Goal: Use online tool/utility: Utilize a website feature to perform a specific function

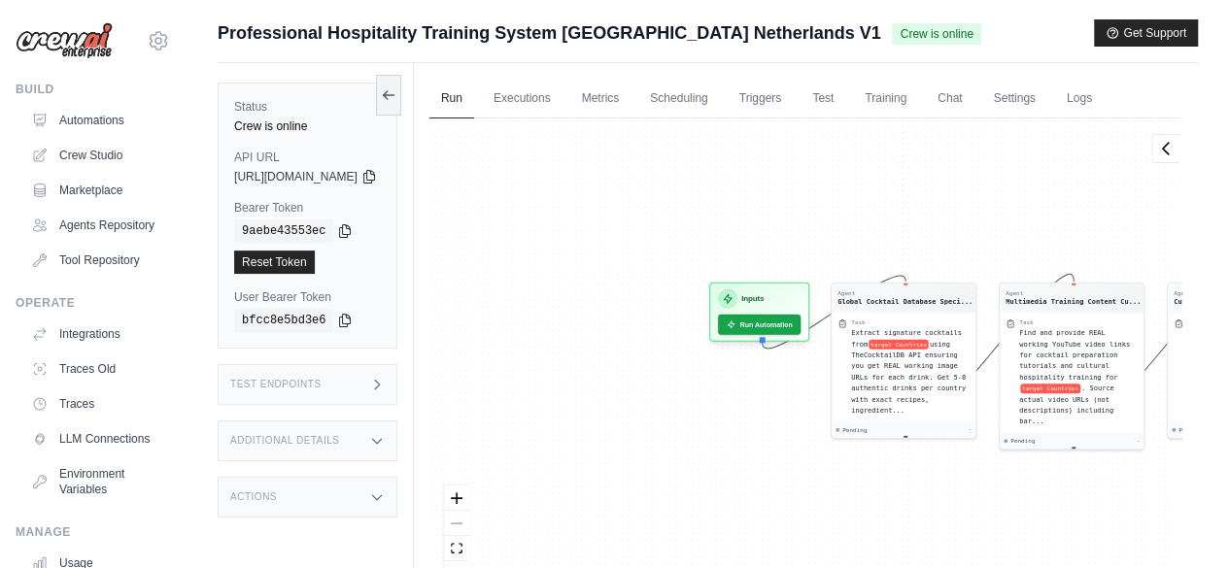
drag, startPoint x: 570, startPoint y: 216, endPoint x: 948, endPoint y: 216, distance: 378.0
click at [948, 216] on div "Agent Global Cocktail Database Speci... Task Extract signature cocktails from t…" at bounding box center [806, 360] width 753 height 483
click at [803, 327] on button "Run Automation" at bounding box center [759, 320] width 86 height 21
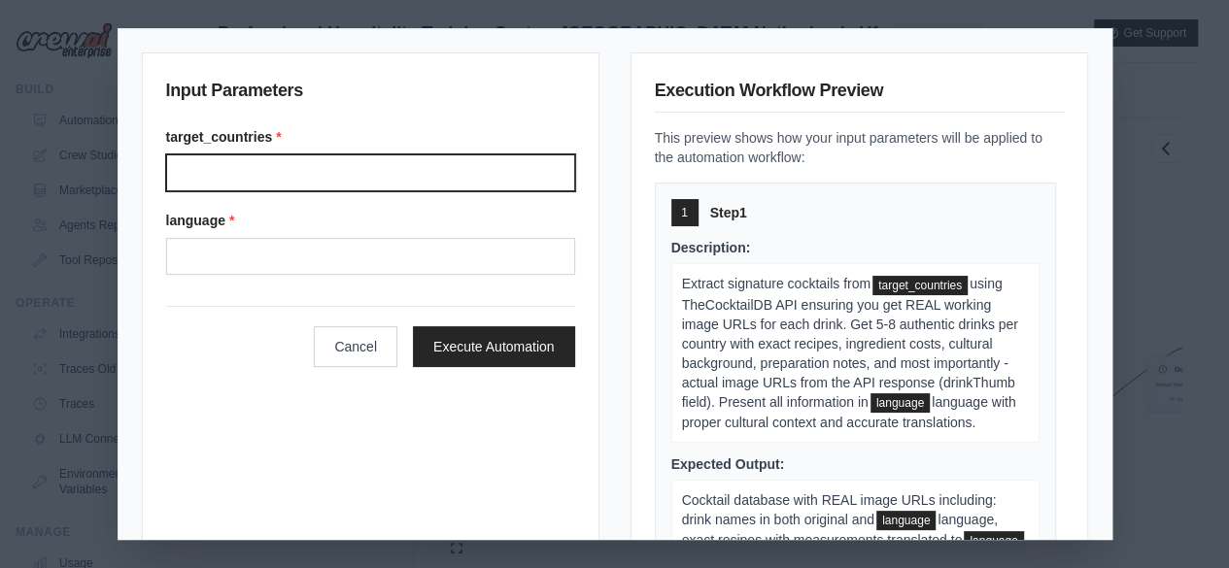
click at [199, 170] on input "Target countries" at bounding box center [370, 173] width 409 height 37
type input "**********"
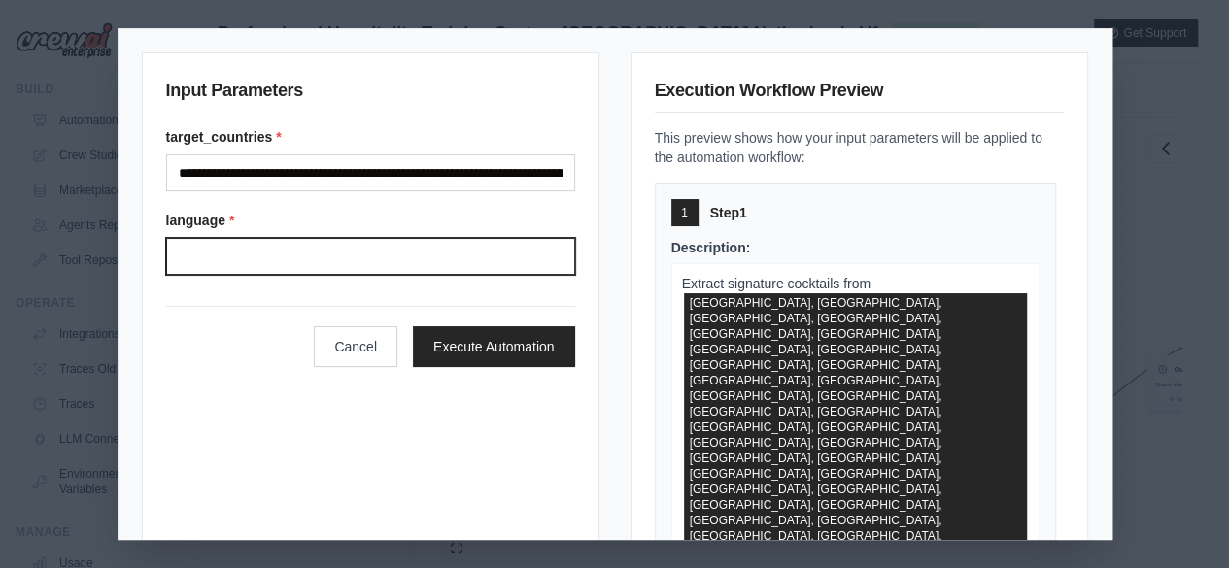
click at [188, 254] on input "Language" at bounding box center [370, 256] width 409 height 37
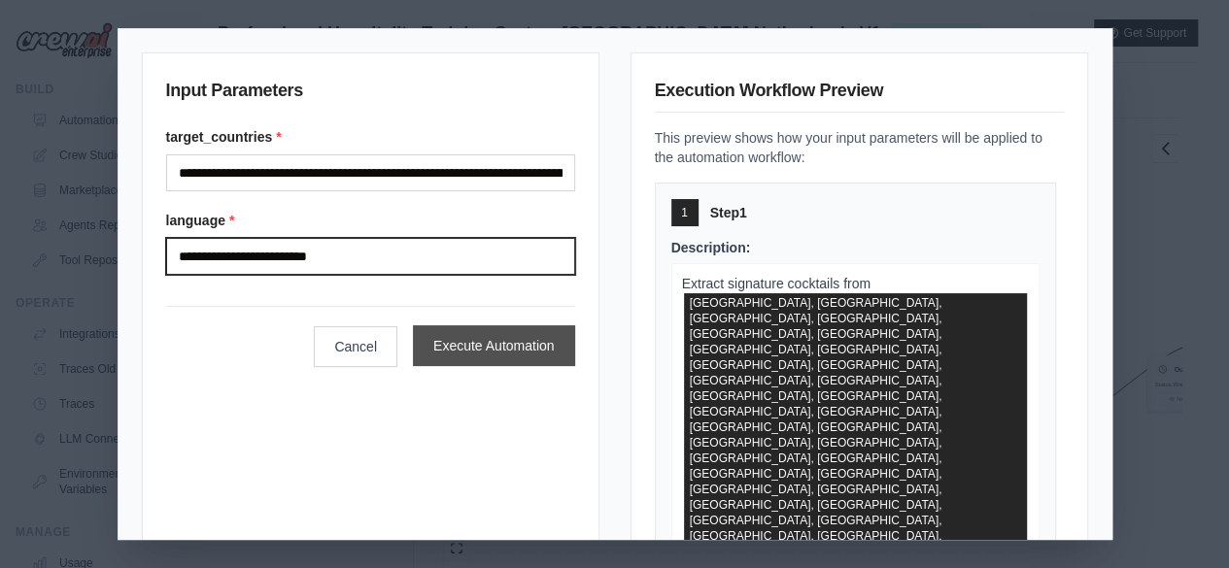
type input "**********"
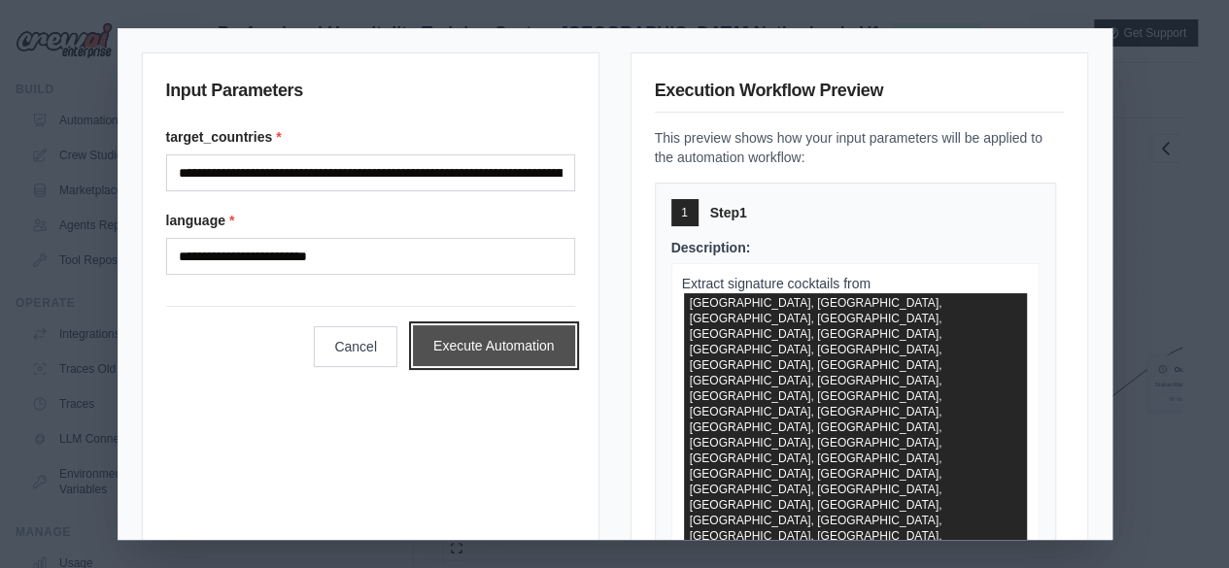
click at [498, 350] on button "Execute Automation" at bounding box center [494, 346] width 162 height 41
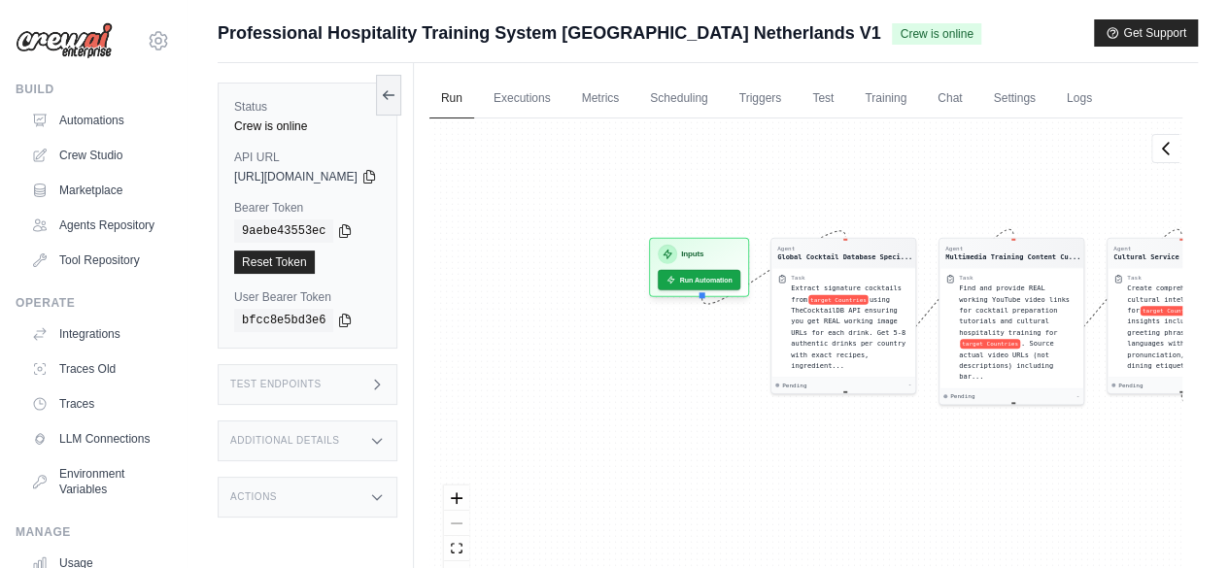
drag, startPoint x: 531, startPoint y: 225, endPoint x: 843, endPoint y: 182, distance: 315.9
click at [843, 182] on div "Agent Global Cocktail Database Speci... Task Extract signature cocktails from t…" at bounding box center [806, 360] width 753 height 483
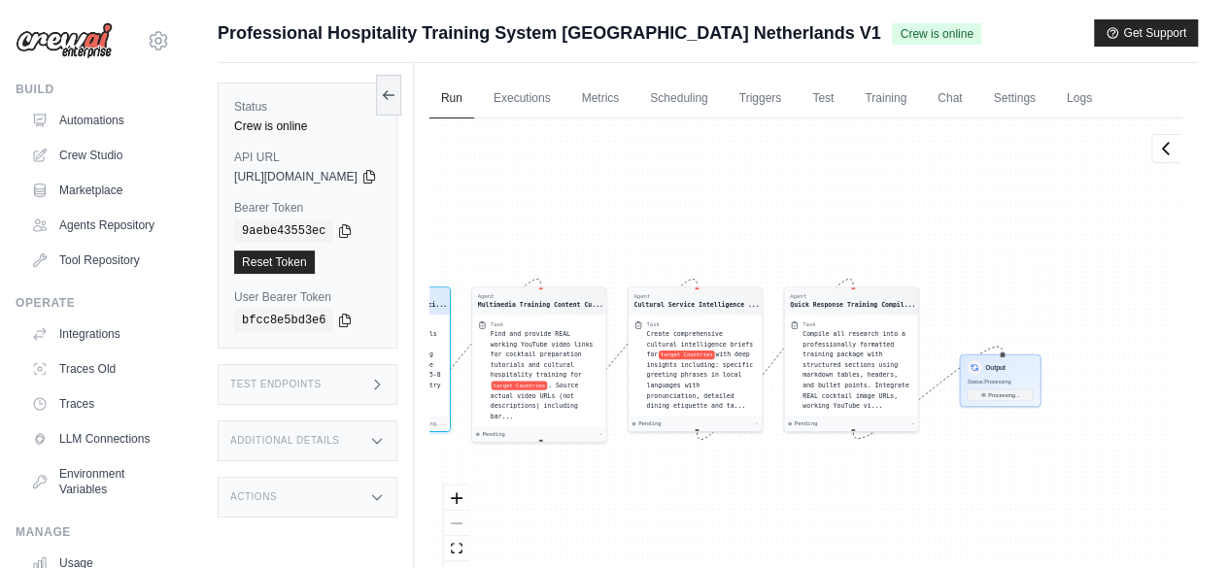
drag, startPoint x: 707, startPoint y: 180, endPoint x: 410, endPoint y: 182, distance: 297.4
click at [414, 189] on div "Status Crew is online API URL copied [URL][DOMAIN_NAME] Bearer Token copied 9ae…" at bounding box center [708, 347] width 980 height 568
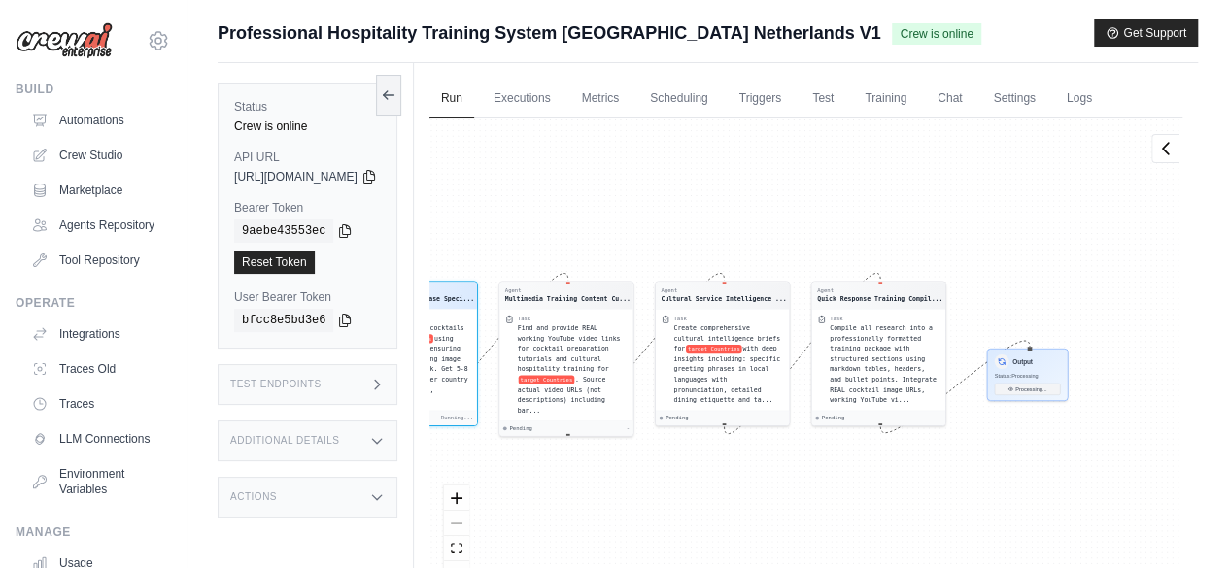
drag, startPoint x: 688, startPoint y: 166, endPoint x: 765, endPoint y: 162, distance: 76.9
click at [765, 162] on div "Agent Global Cocktail Database Speci... Task Extract signature cocktails from t…" at bounding box center [806, 360] width 753 height 483
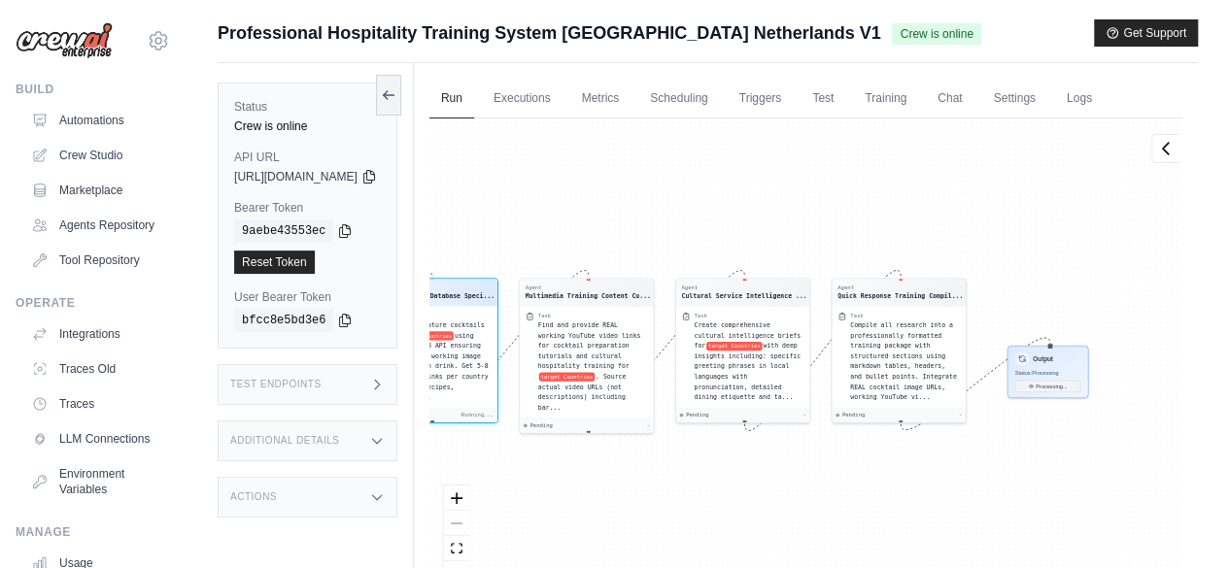
drag, startPoint x: 773, startPoint y: 170, endPoint x: 850, endPoint y: 163, distance: 78.0
click at [850, 163] on div "Agent Global Cocktail Database Speci... Task Extract signature cocktails from t…" at bounding box center [806, 360] width 753 height 483
